Goal: Task Accomplishment & Management: Use online tool/utility

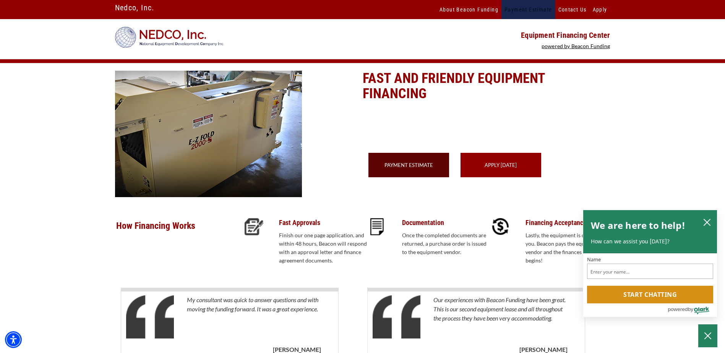
click at [530, 8] on link "Payment Estimate" at bounding box center [527, 9] width 53 height 19
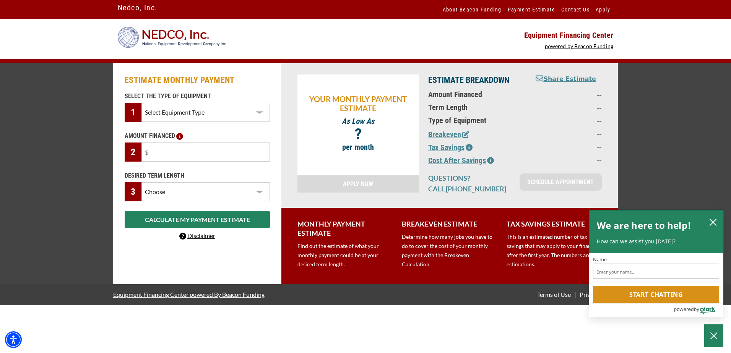
click at [224, 107] on select "Select Equipment Type Embroidery Screen Printing Decorated Apparel Other" at bounding box center [205, 112] width 128 height 19
select select "2"
click at [141, 103] on select "Select Equipment Type Embroidery Screen Printing Decorated Apparel Other" at bounding box center [205, 112] width 128 height 19
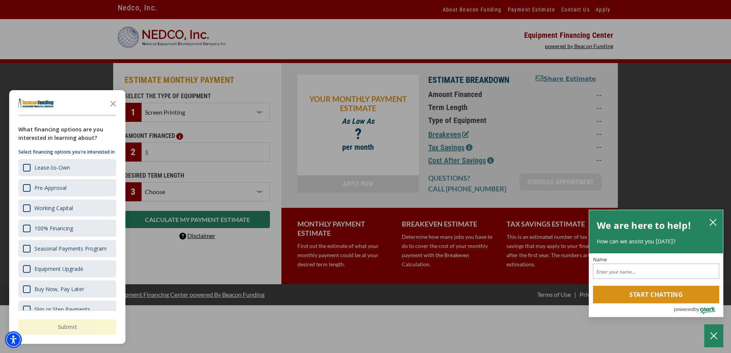
click at [214, 154] on div at bounding box center [365, 176] width 731 height 353
